Goal: Task Accomplishment & Management: Manage account settings

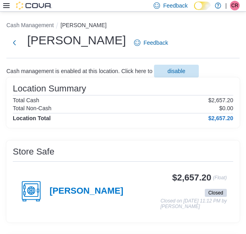
scroll to position [44, 0]
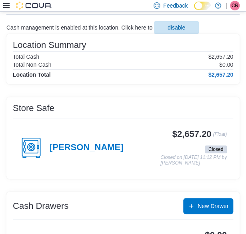
click at [237, 6] on span "CR" at bounding box center [234, 6] width 7 height 10
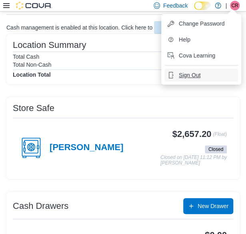
click at [196, 79] on button "Sign Out" at bounding box center [200, 75] width 73 height 13
